Goal: Find specific page/section

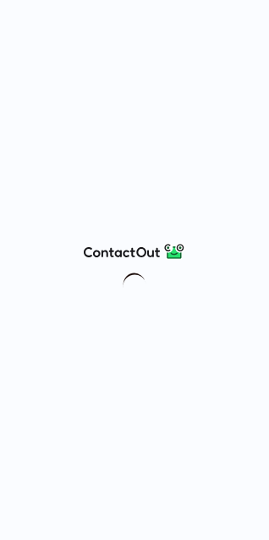
click at [146, 135] on div at bounding box center [134, 270] width 269 height 540
click at [192, 240] on div at bounding box center [134, 270] width 269 height 540
